Goal: Information Seeking & Learning: Learn about a topic

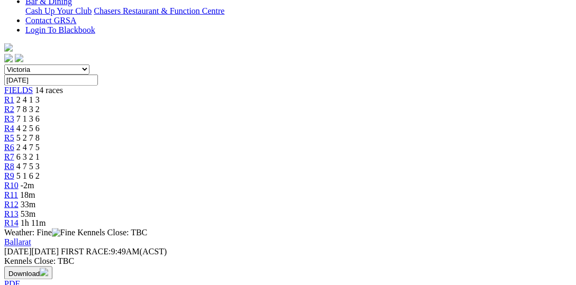
scroll to position [327, 0]
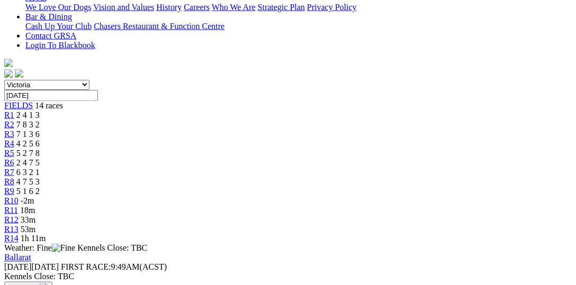
scroll to position [0, 0]
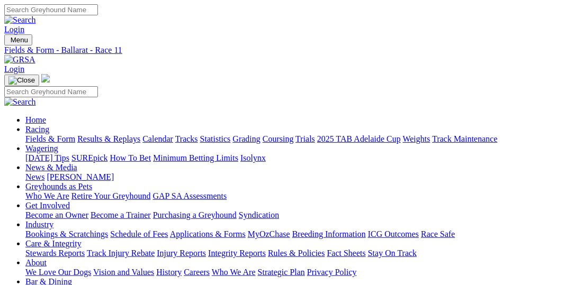
click at [41, 135] on link "Fields & Form" at bounding box center [50, 139] width 50 height 9
select select "VIC"
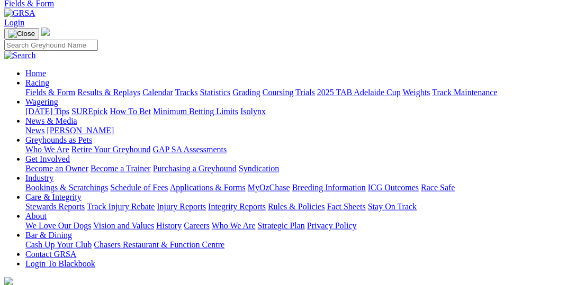
scroll to position [109, 0]
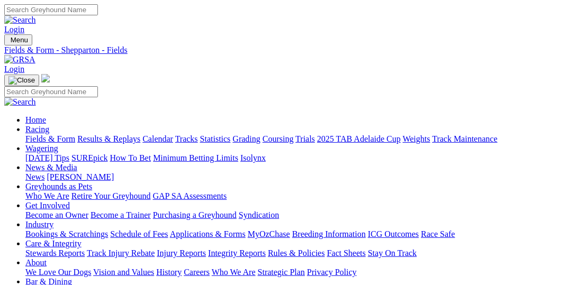
scroll to position [109, 0]
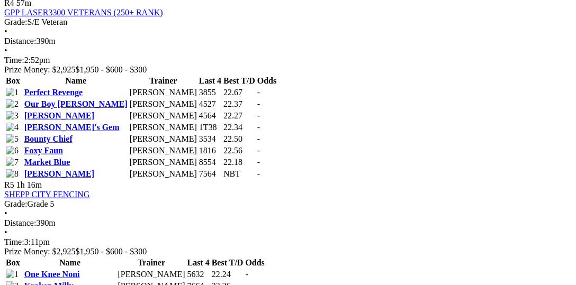
scroll to position [1144, 0]
